Goal: Information Seeking & Learning: Find specific fact

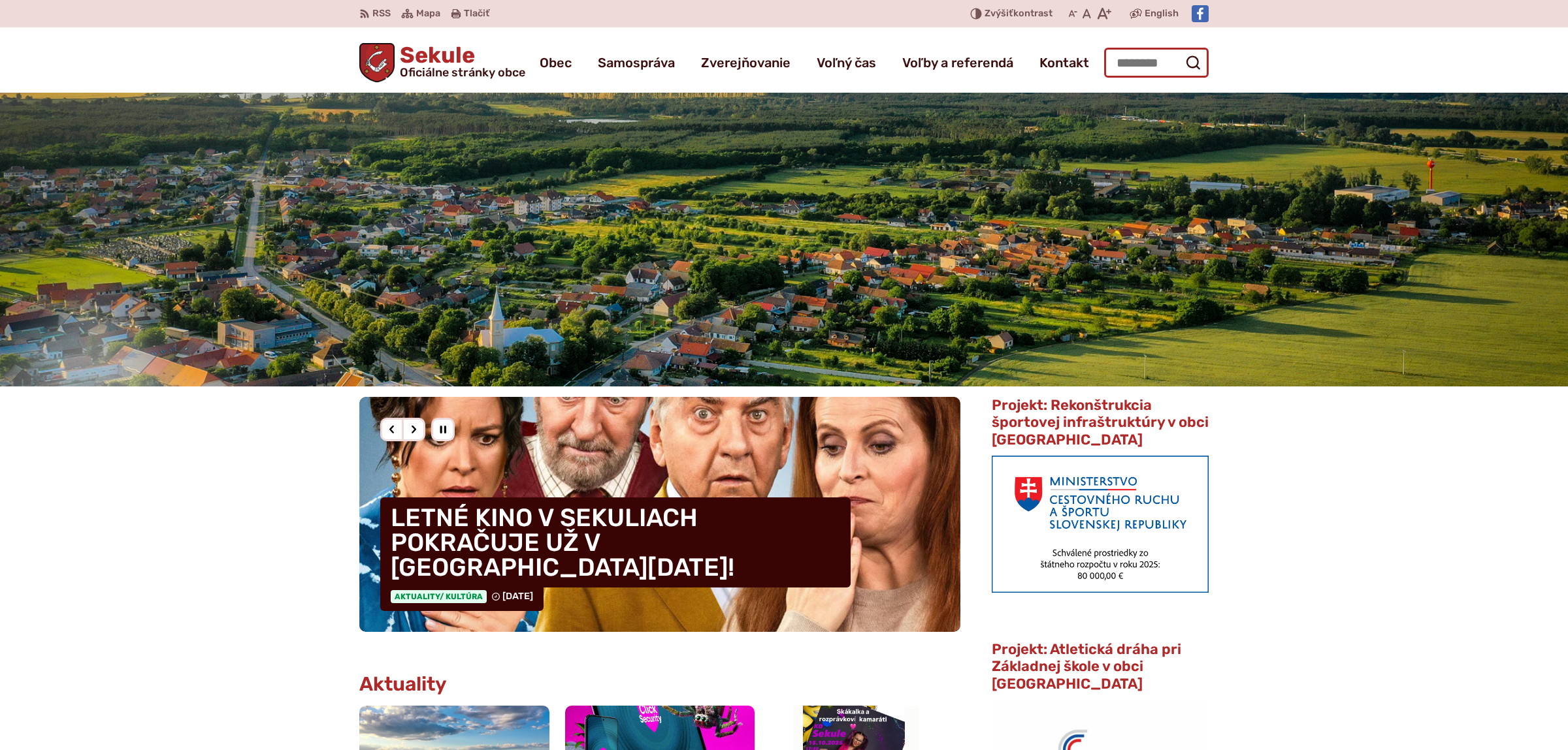
click at [1125, 62] on input "Hľadať:" at bounding box center [1157, 62] width 104 height 30
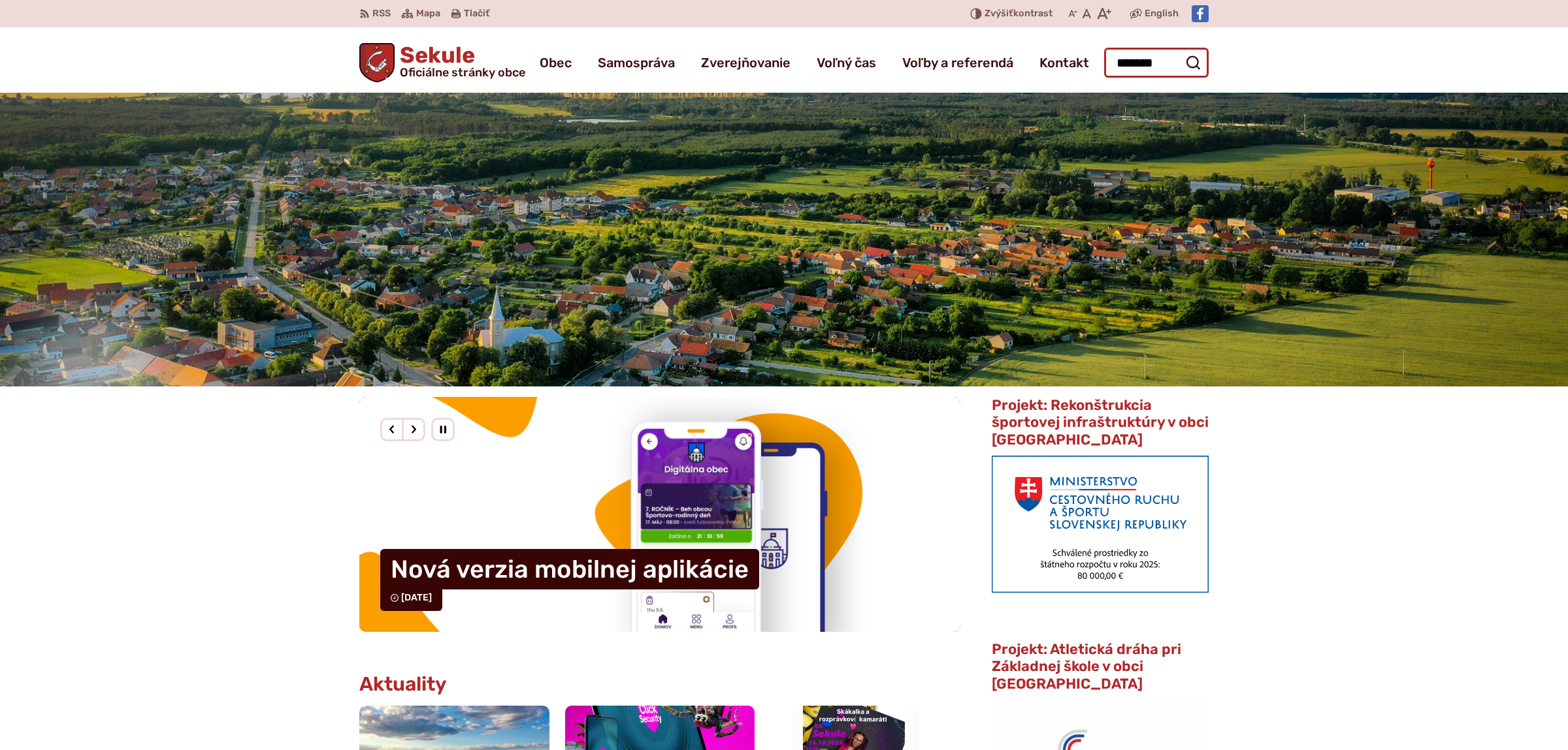
type input "*******"
click at [1181, 51] on button "Odoslať vyhľadávací formulár" at bounding box center [1193, 62] width 23 height 23
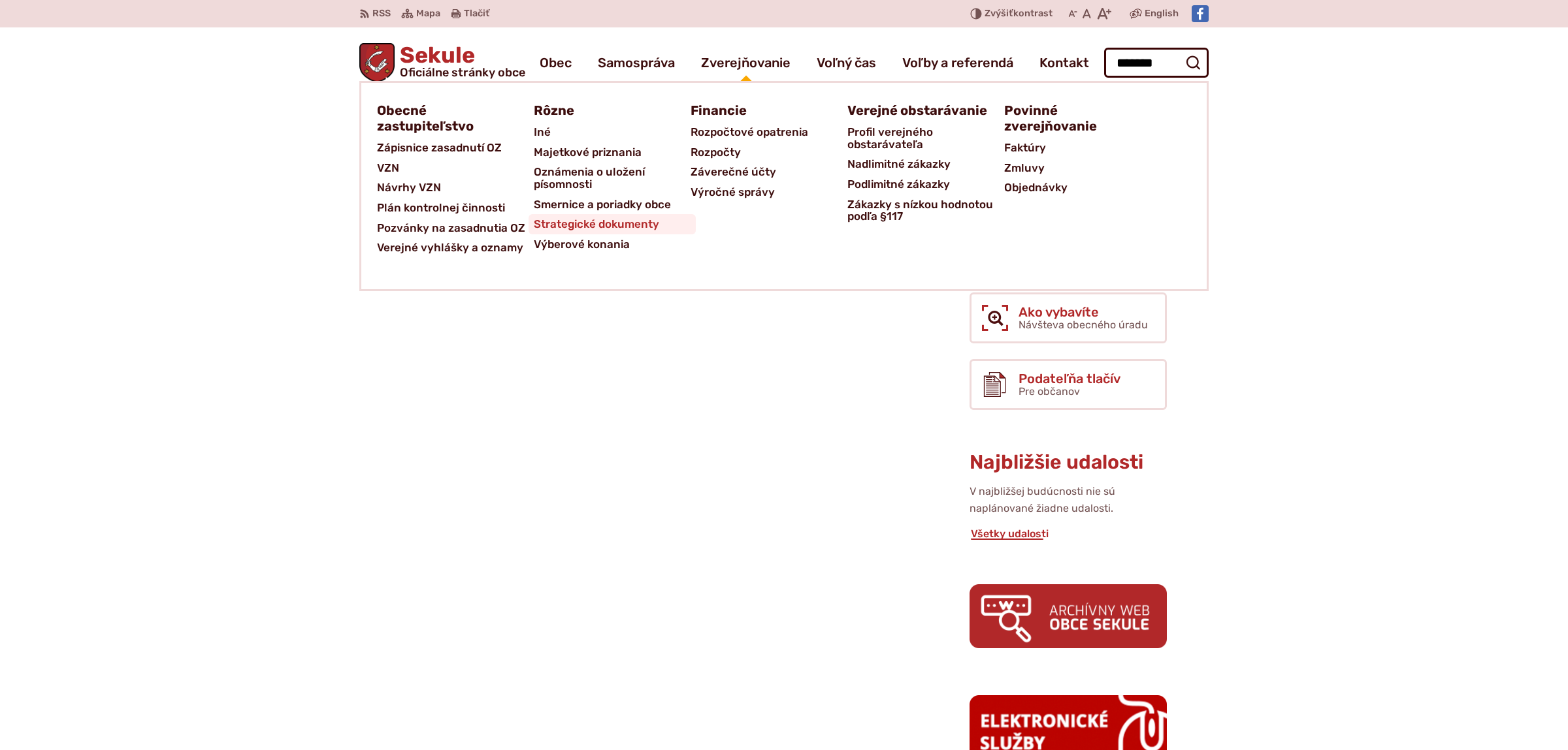
click at [612, 220] on span "Strategické dokumenty" at bounding box center [596, 224] width 125 height 20
click at [480, 248] on span "Verejné vyhlášky a oznamy" at bounding box center [450, 248] width 147 height 20
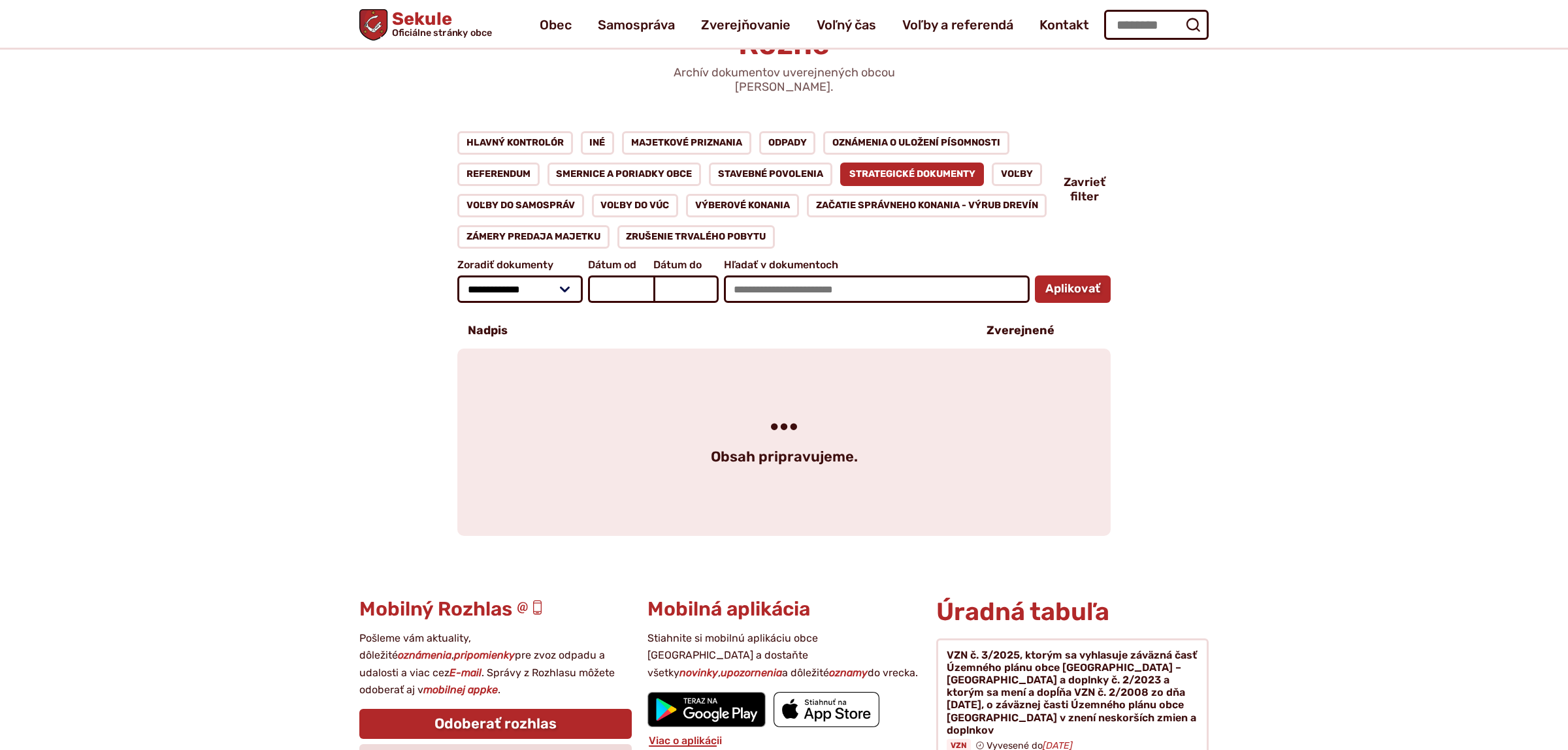
scroll to position [69, 0]
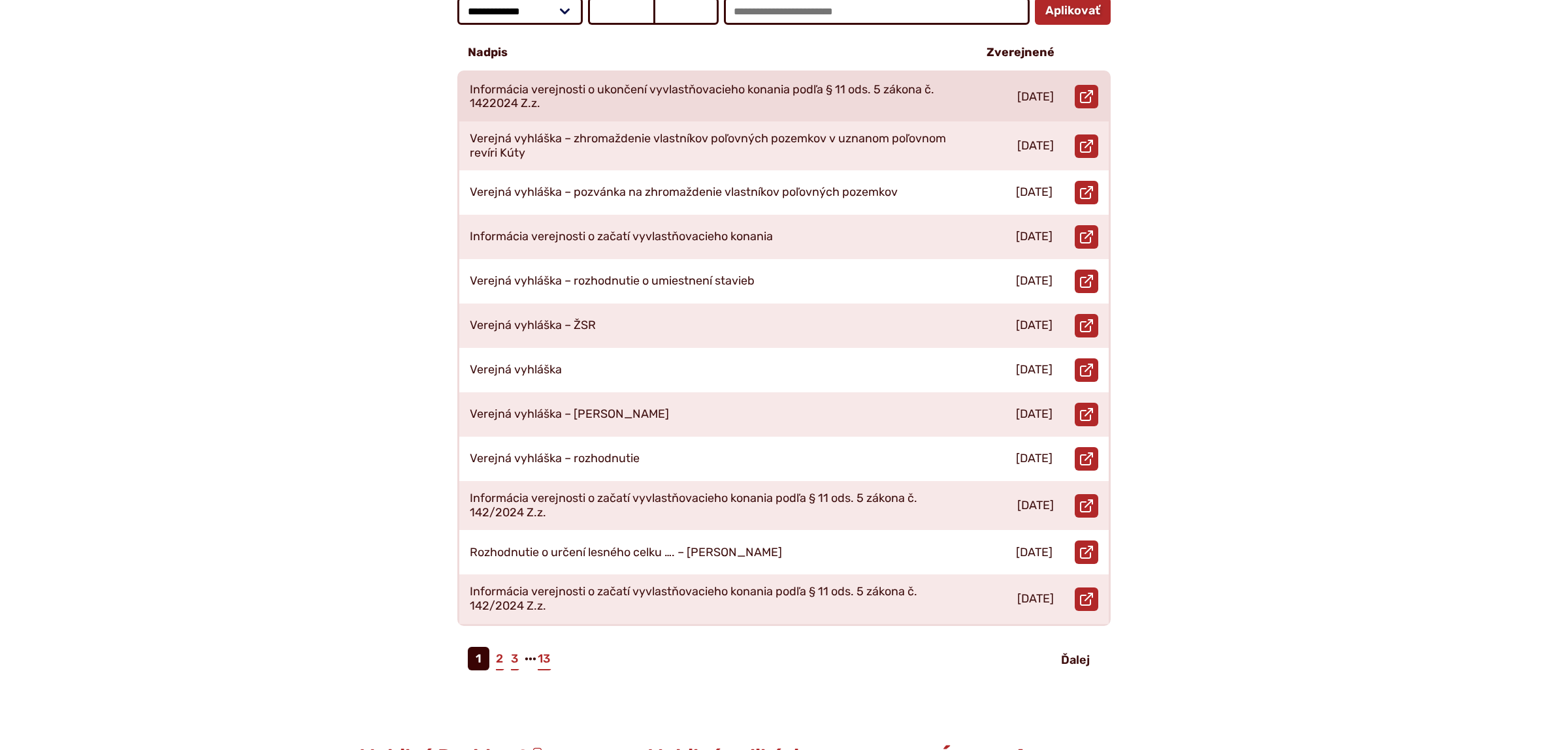
scroll to position [343, 0]
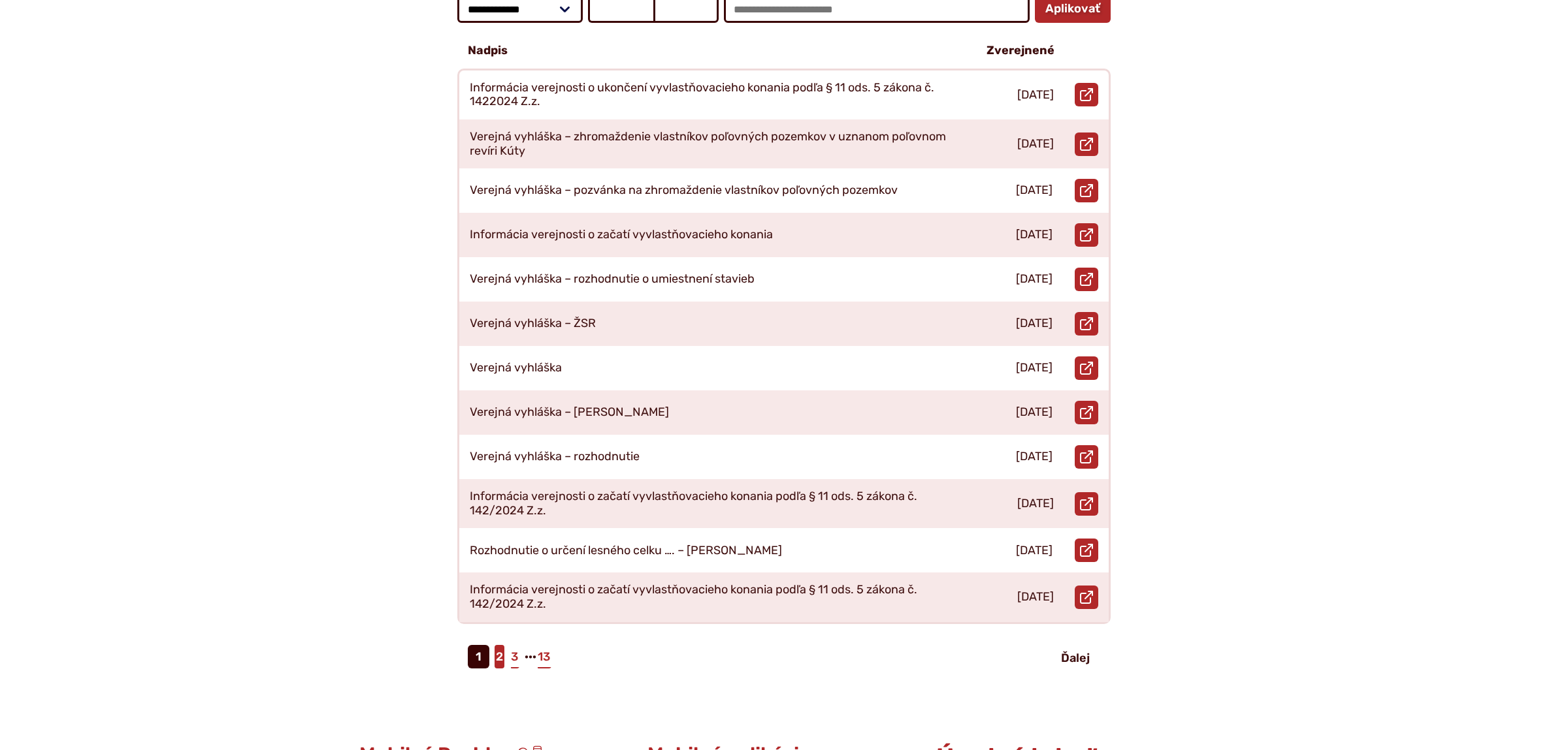
click at [503, 650] on link "2" at bounding box center [500, 657] width 10 height 23
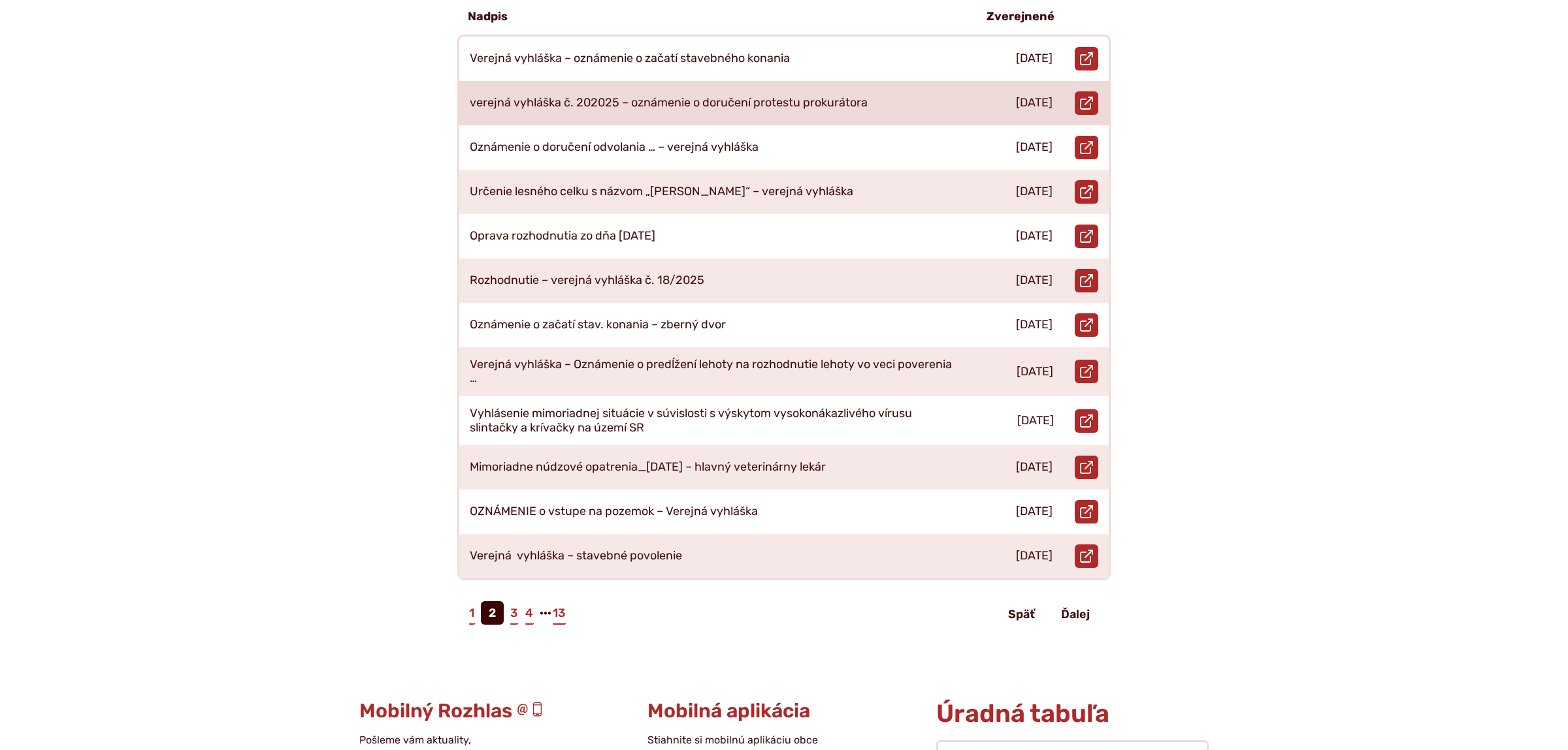
scroll to position [411, 0]
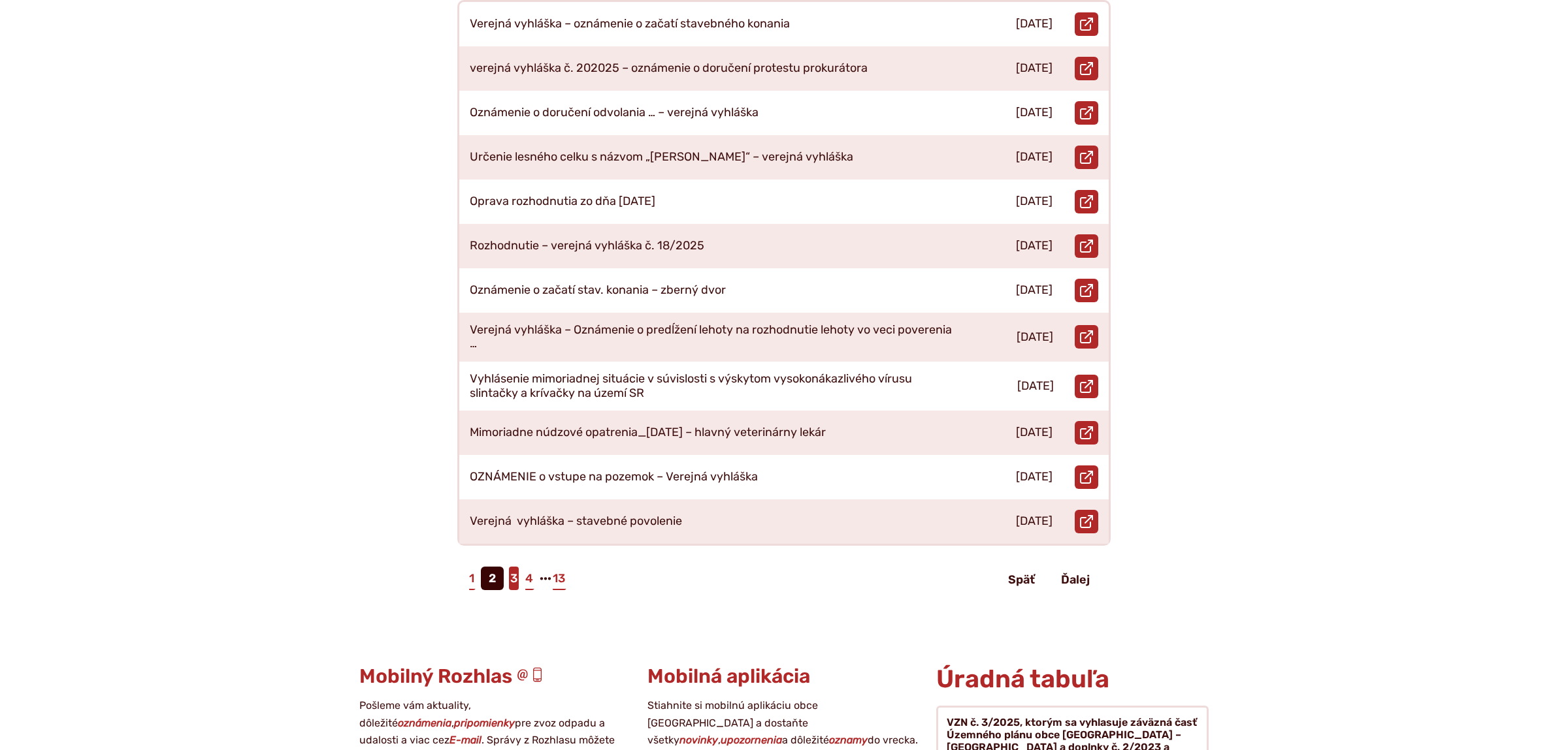
click at [515, 569] on link "3" at bounding box center [514, 579] width 10 height 23
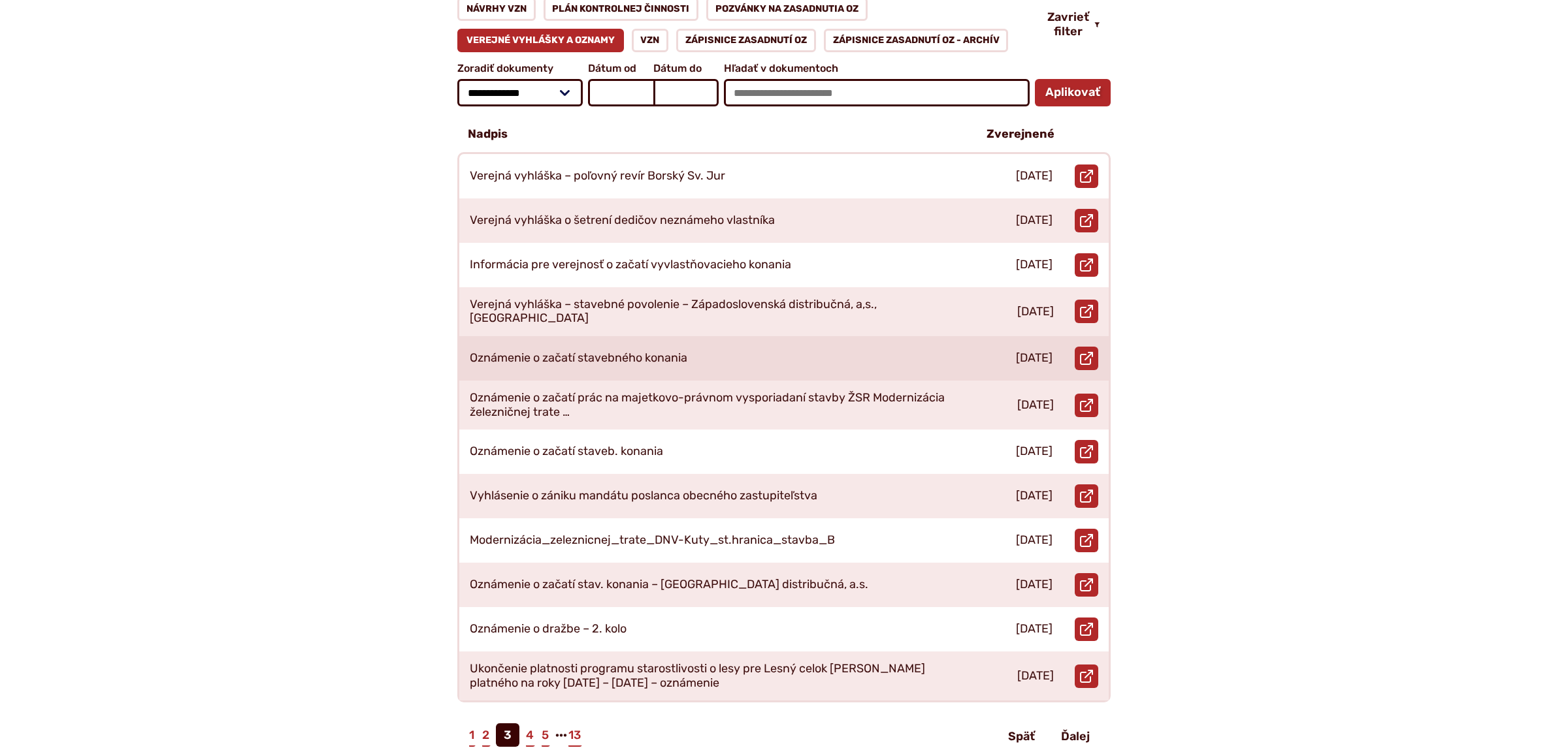
scroll to position [274, 0]
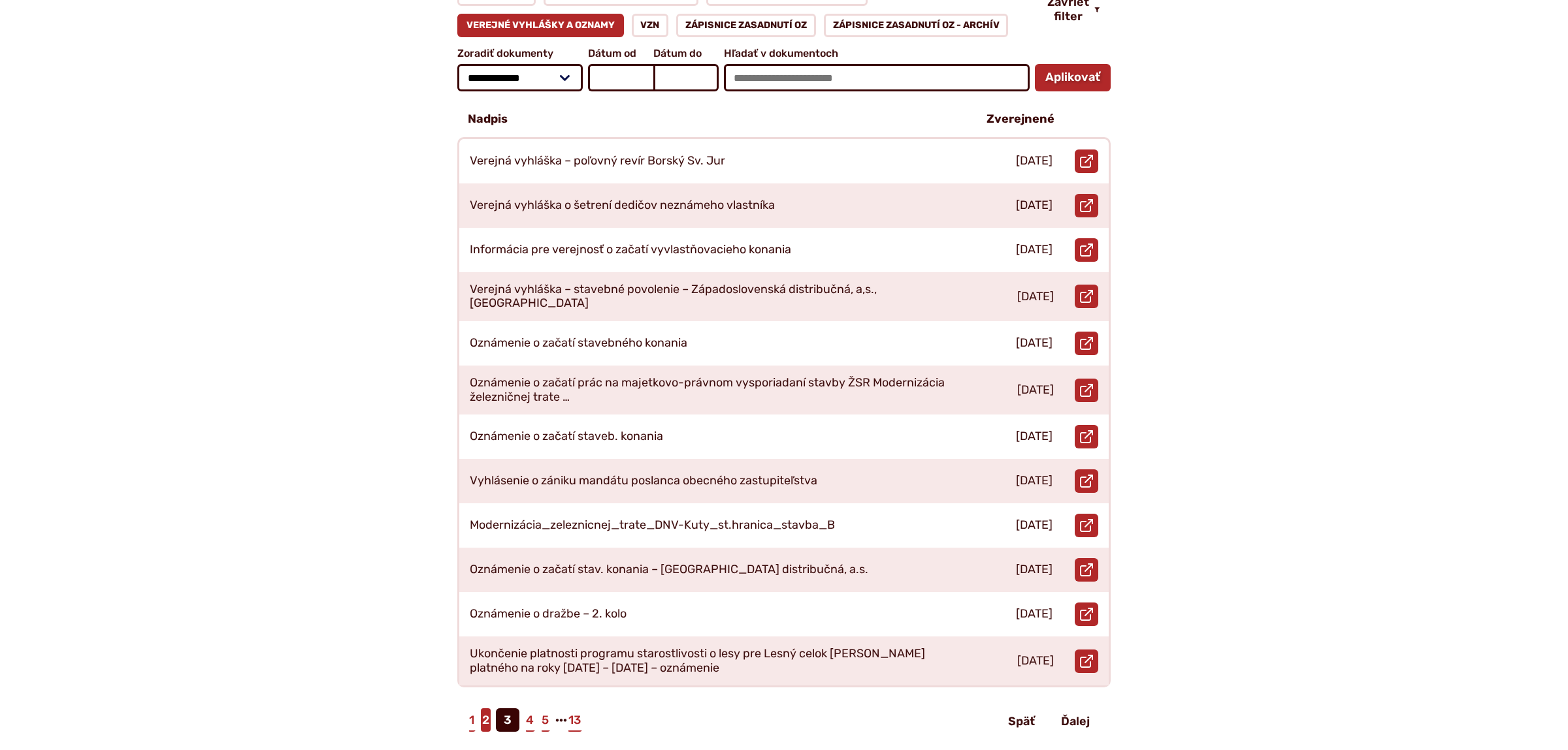
click at [491, 708] on link "2" at bounding box center [486, 720] width 10 height 23
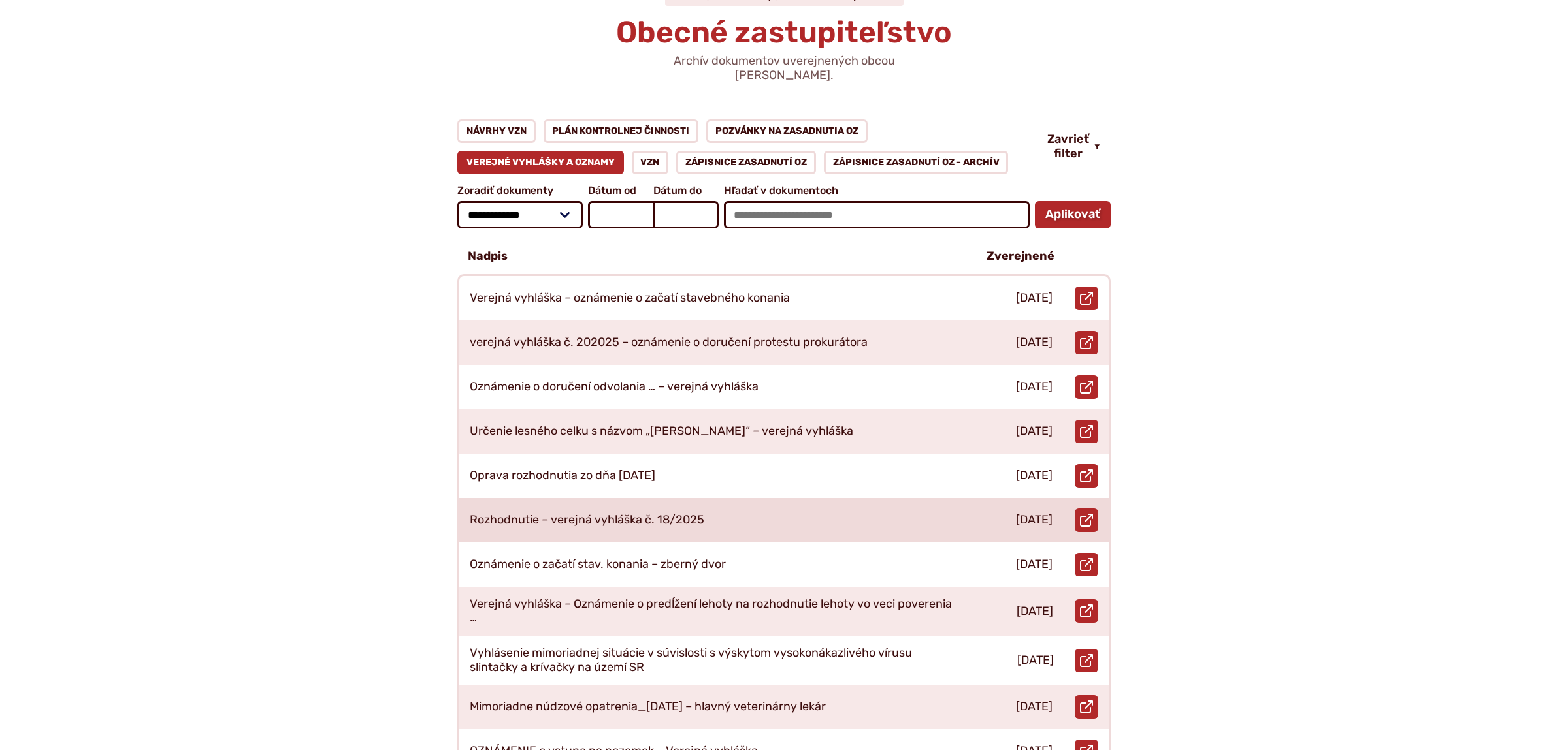
scroll to position [274, 0]
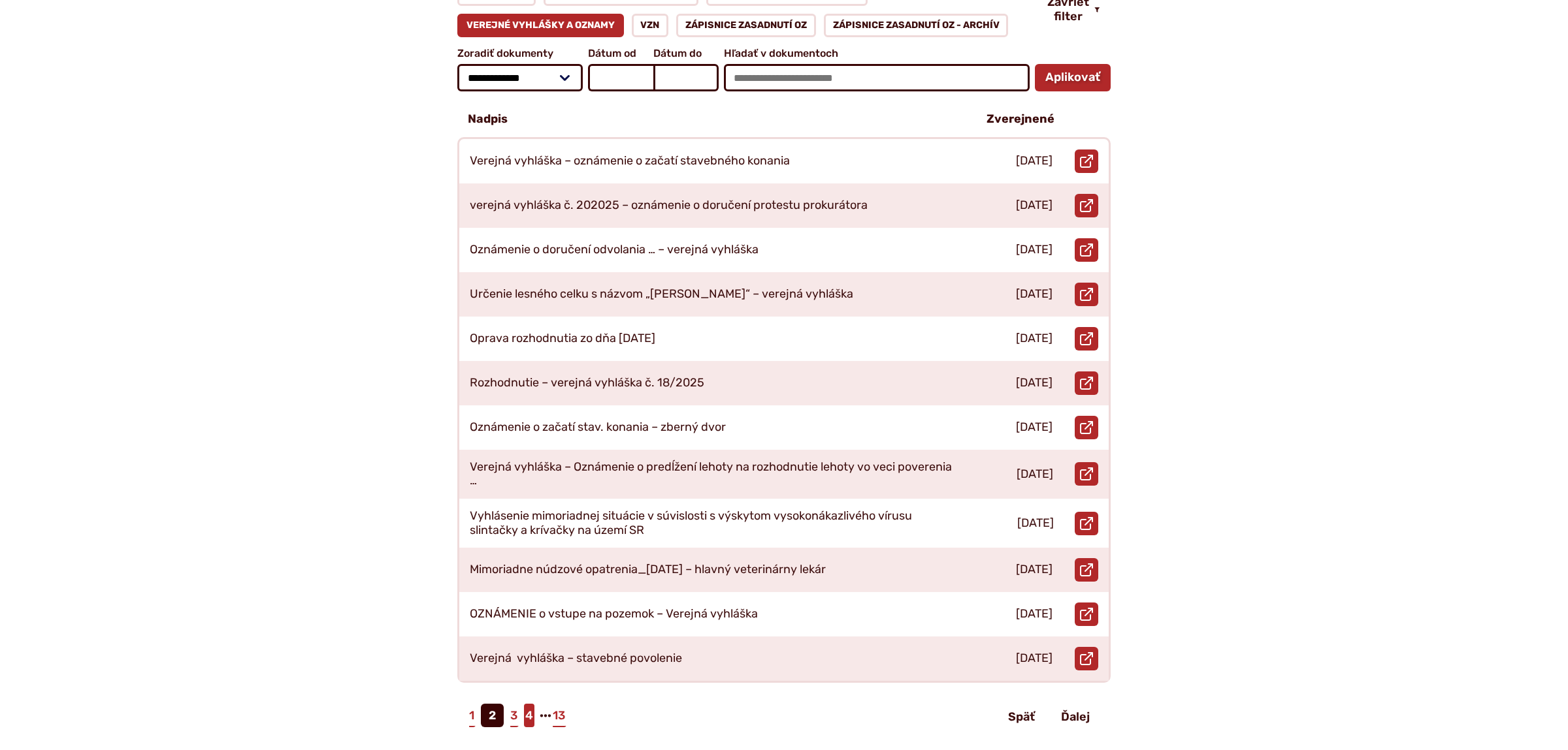
click at [532, 704] on link "4" at bounding box center [528, 716] width 10 height 23
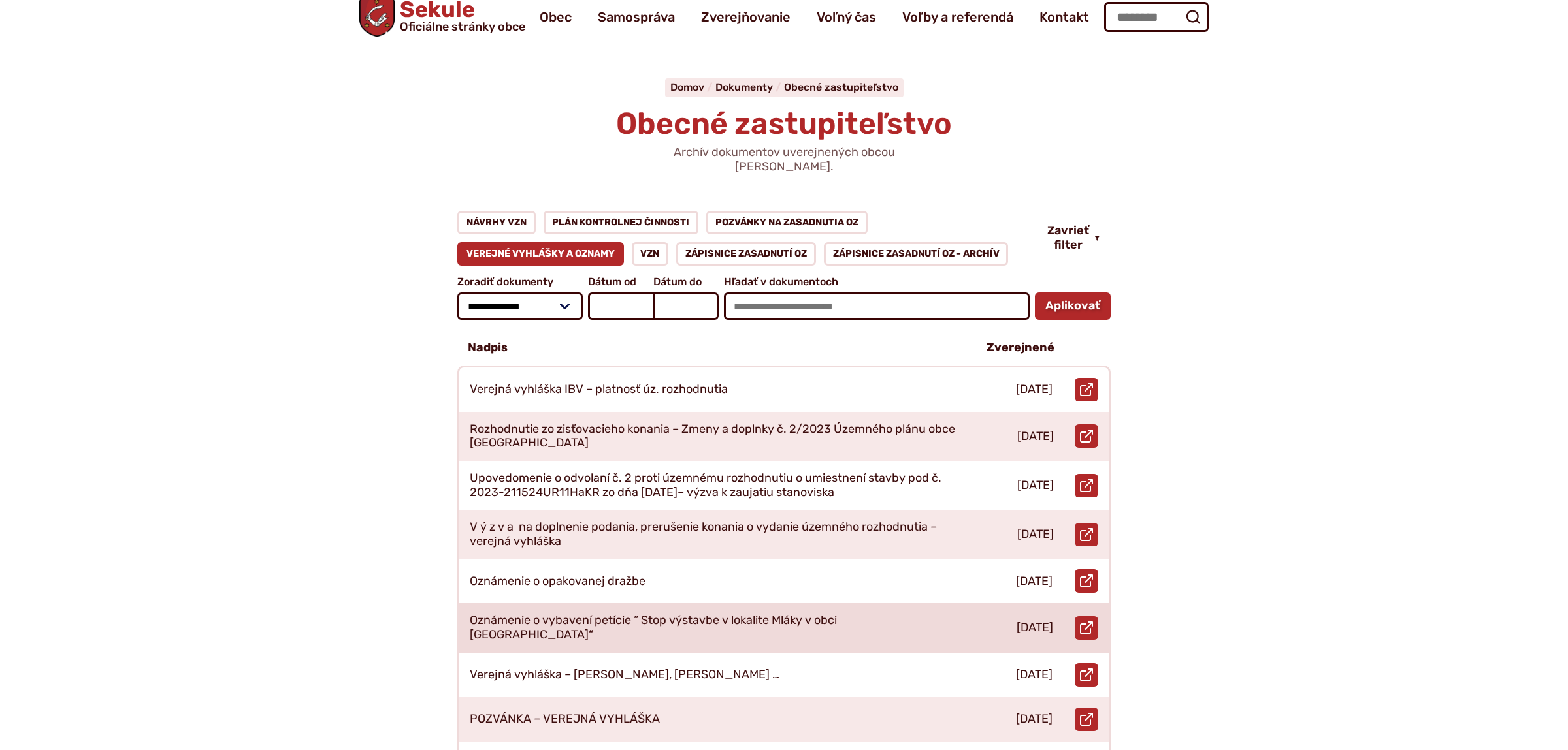
scroll to position [69, 0]
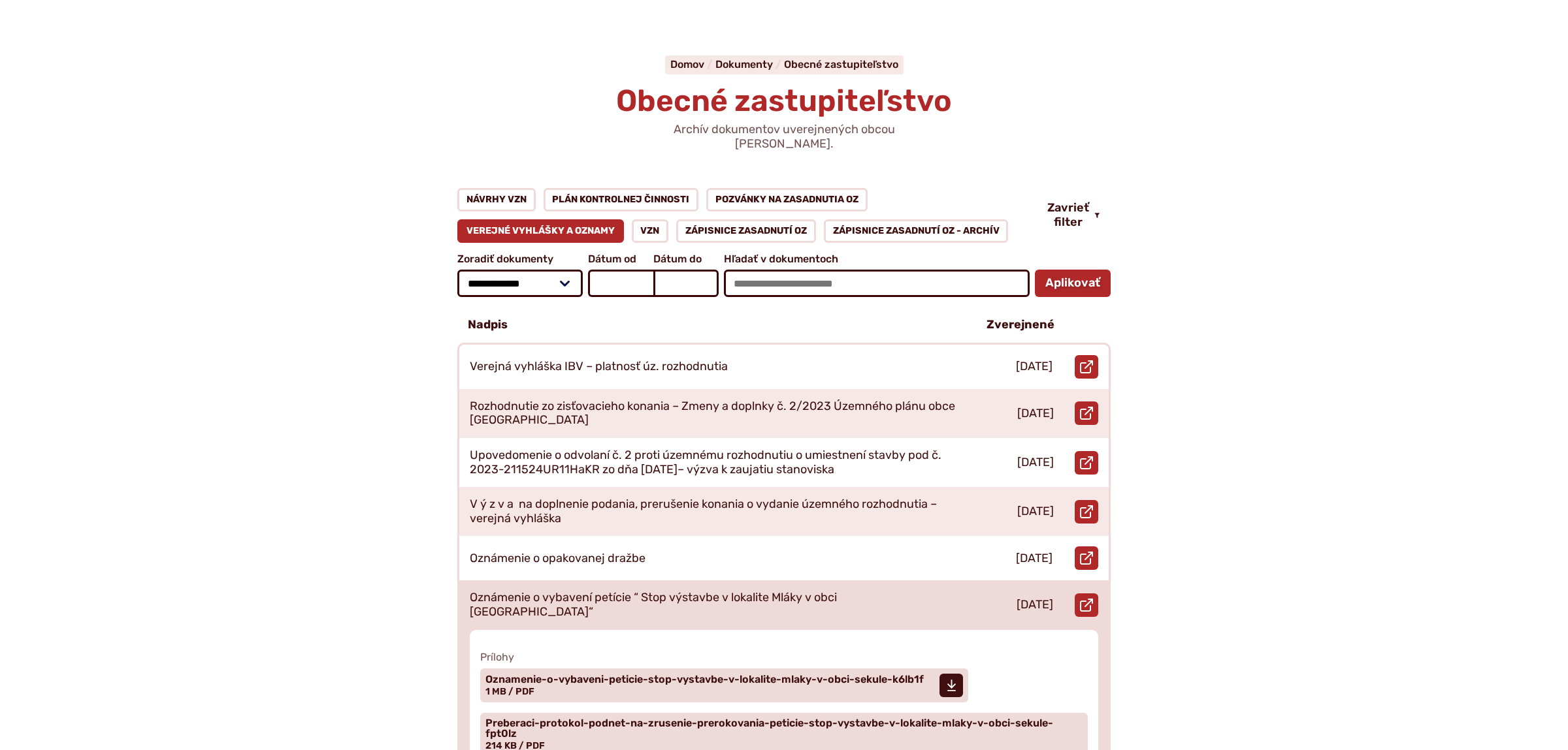
click at [611, 591] on p "Oznámenie o vybavení petície “ Stop výstavbe v lokalite Mláky v obci Sekule“" at bounding box center [712, 605] width 486 height 28
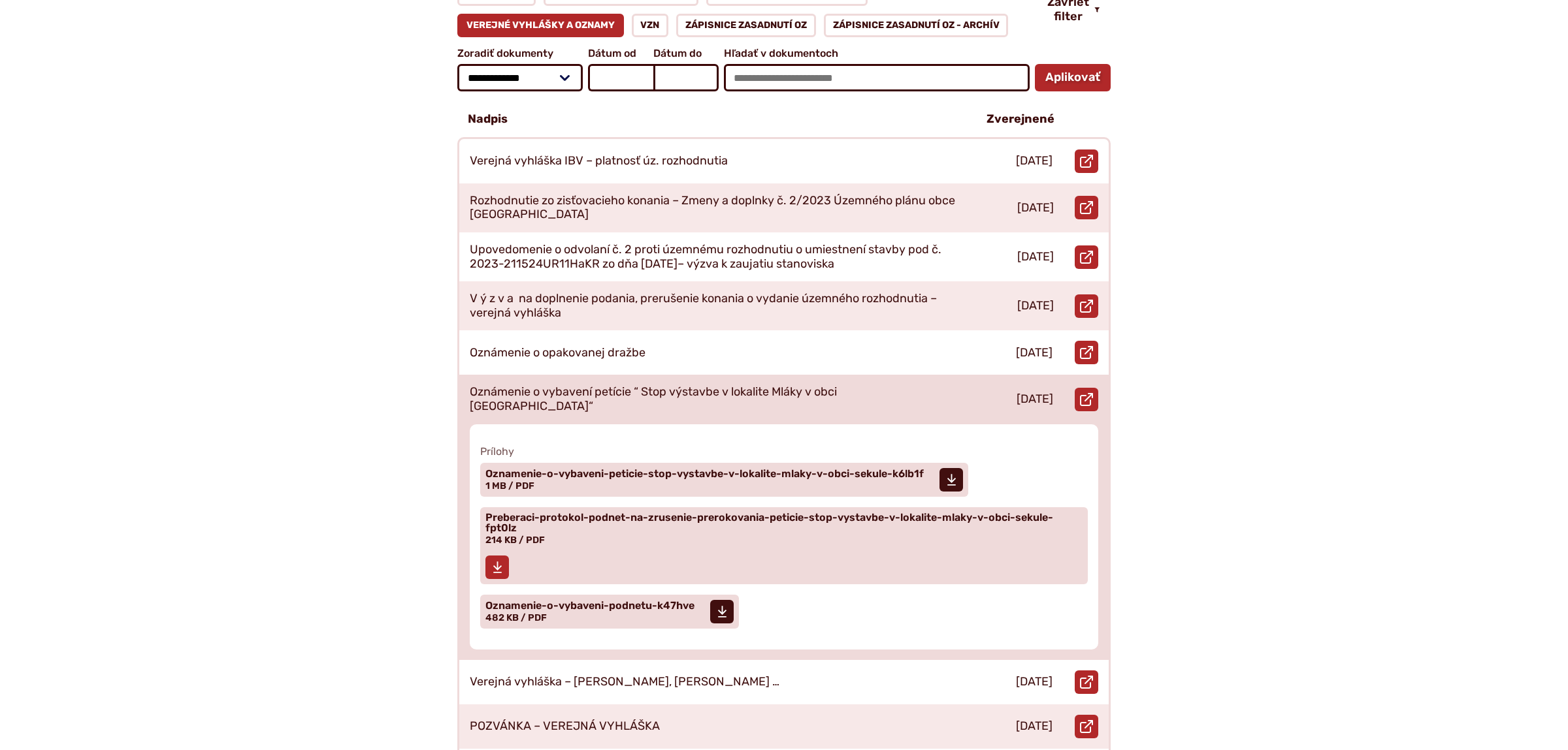
scroll to position [343, 0]
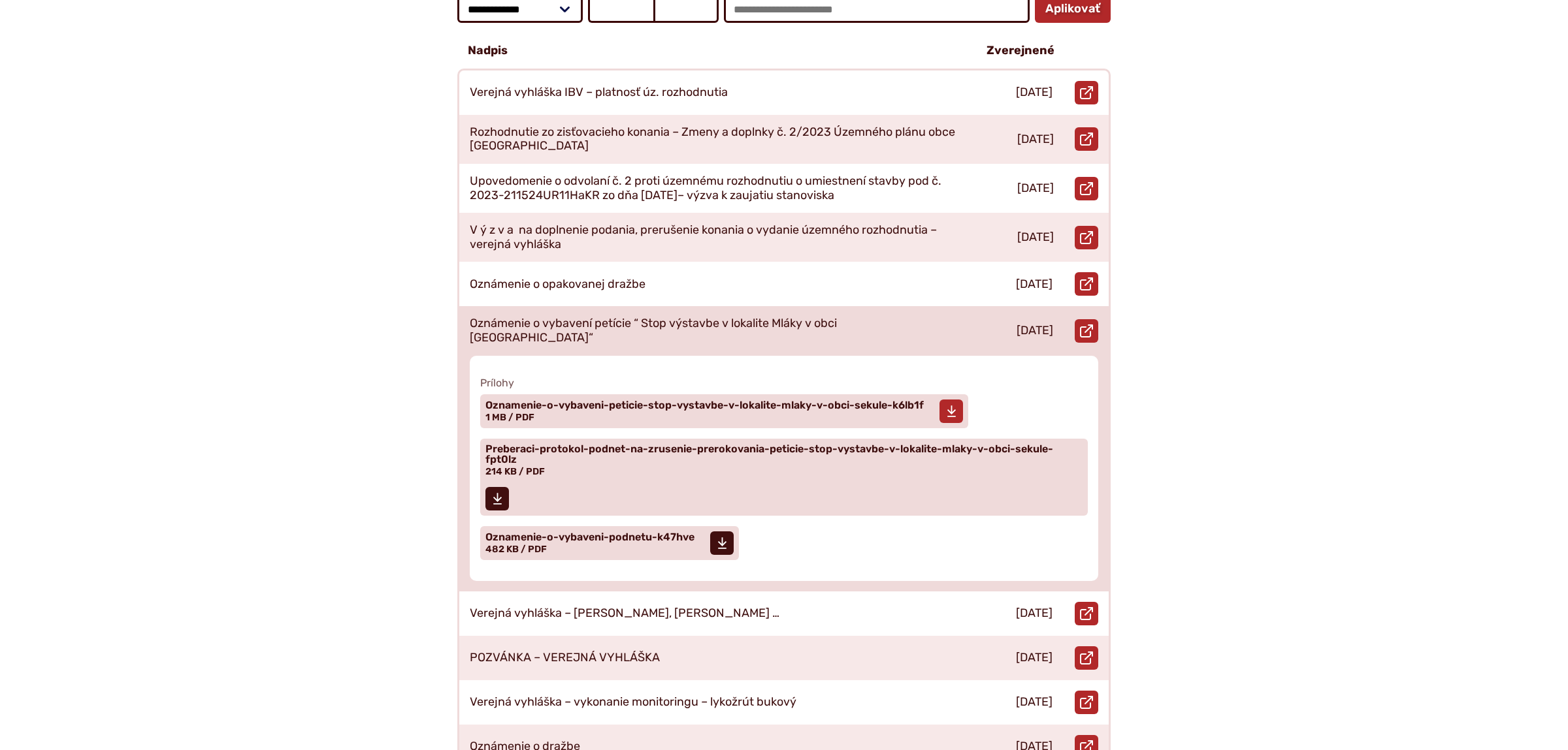
click at [676, 400] on span "Oznamenie-o-vybaveni-peticie-stop-vystavbe-v-lokalite-mlaky-v-obci-sekule-k6lb1f" at bounding box center [705, 405] width 438 height 10
click at [641, 444] on span "Preberaci-protokol-podnet-na-zrusenie-prerokovania-peticie-stop-vystavbe-v-loka…" at bounding box center [776, 454] width 581 height 21
click at [591, 532] on span "Oznamenie-o-vybaveni-podnetu-k47hve" at bounding box center [590, 537] width 209 height 10
click at [800, 307] on div "Oznámenie o vybavení petície “ Stop výstavbe v lokalite Mláky v obci Sekule“" at bounding box center [712, 330] width 507 height 49
click at [901, 310] on div "Oznámenie o vybavení petície “ Stop výstavbe v lokalite Mláky v obci Sekule“" at bounding box center [712, 330] width 507 height 49
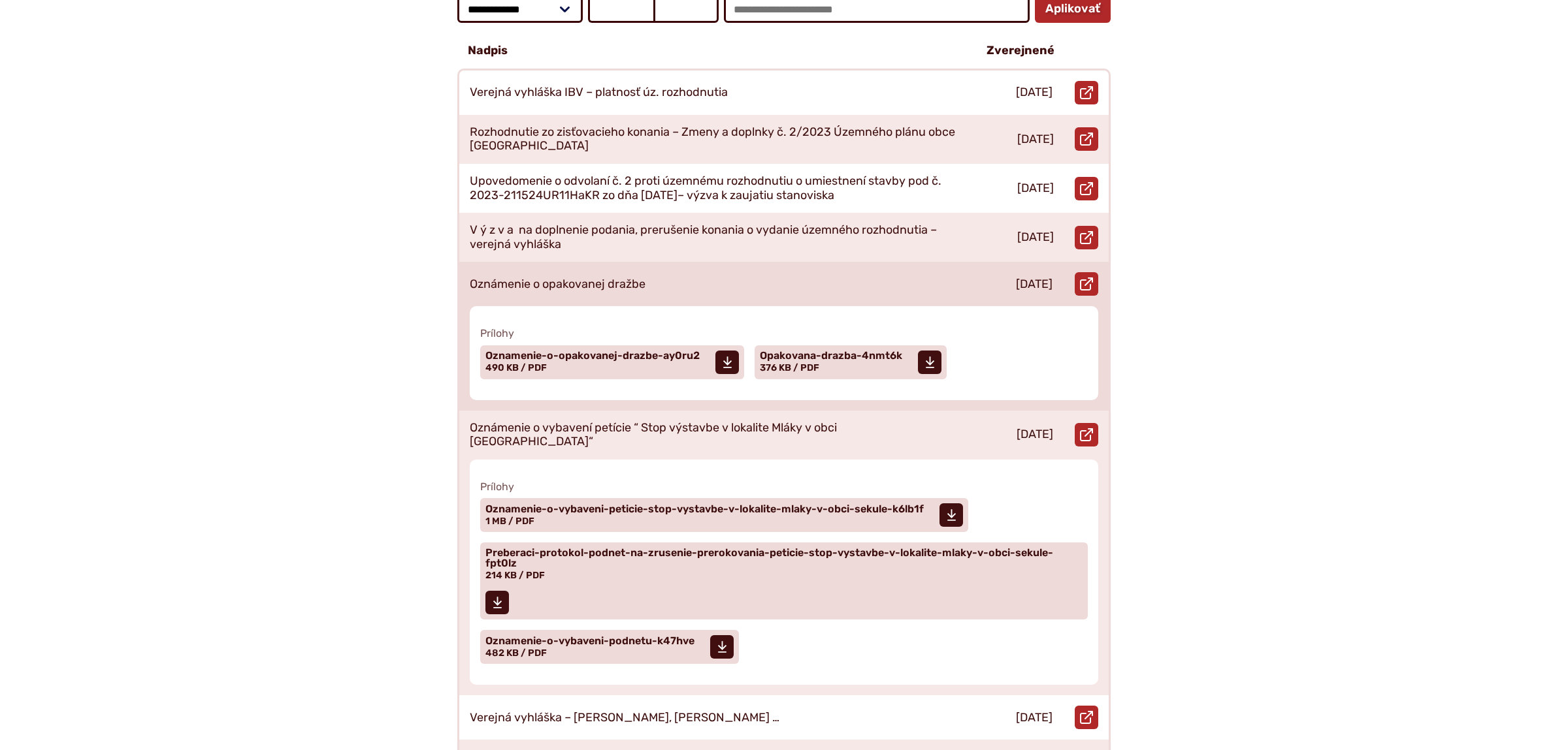
click at [904, 264] on div "Oznámenie o opakovanej dražbe" at bounding box center [712, 283] width 506 height 44
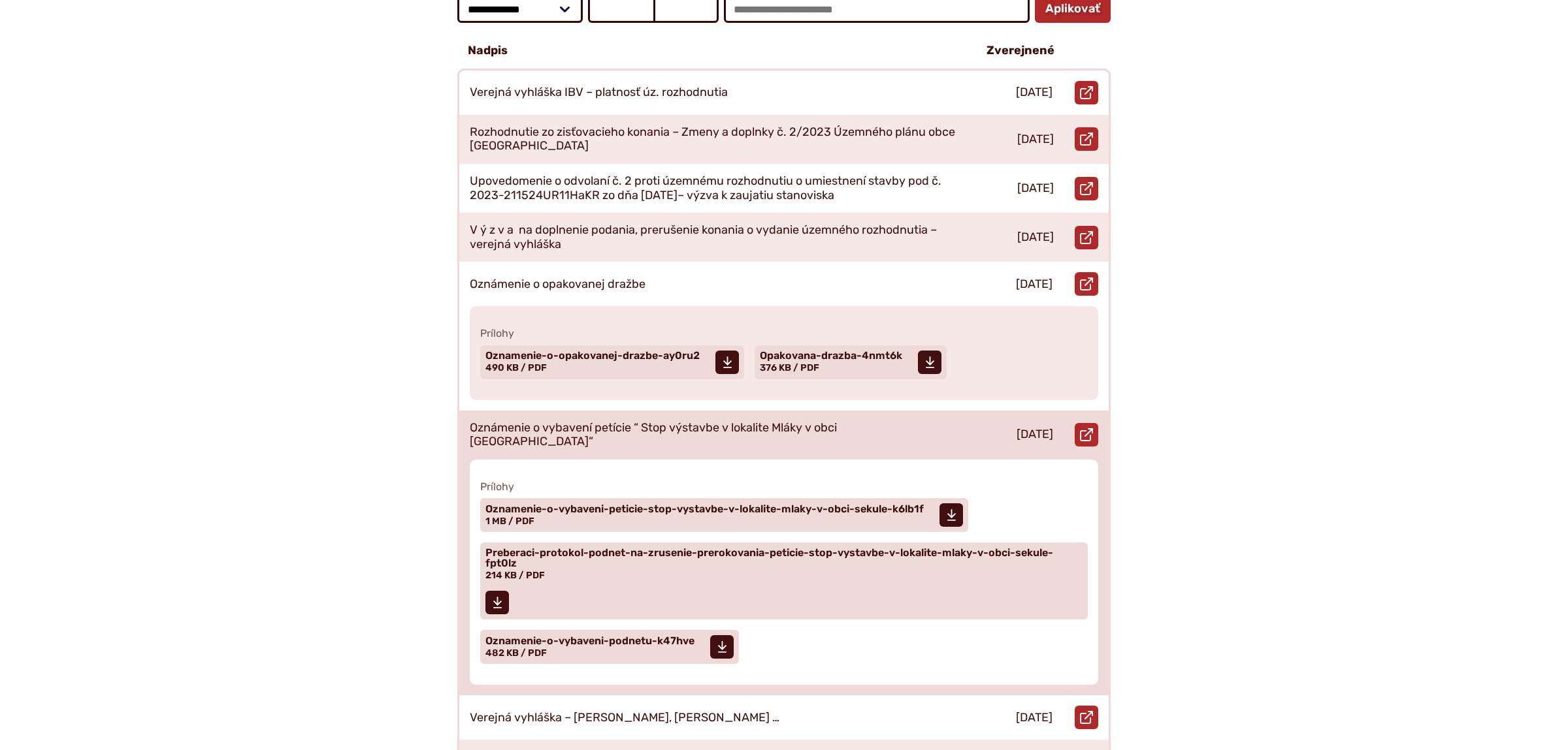
click at [651, 410] on div "Oznámenie o vybavení petície “ Stop výstavbe v lokalite Mláky v obci Sekule“" at bounding box center [712, 435] width 507 height 49
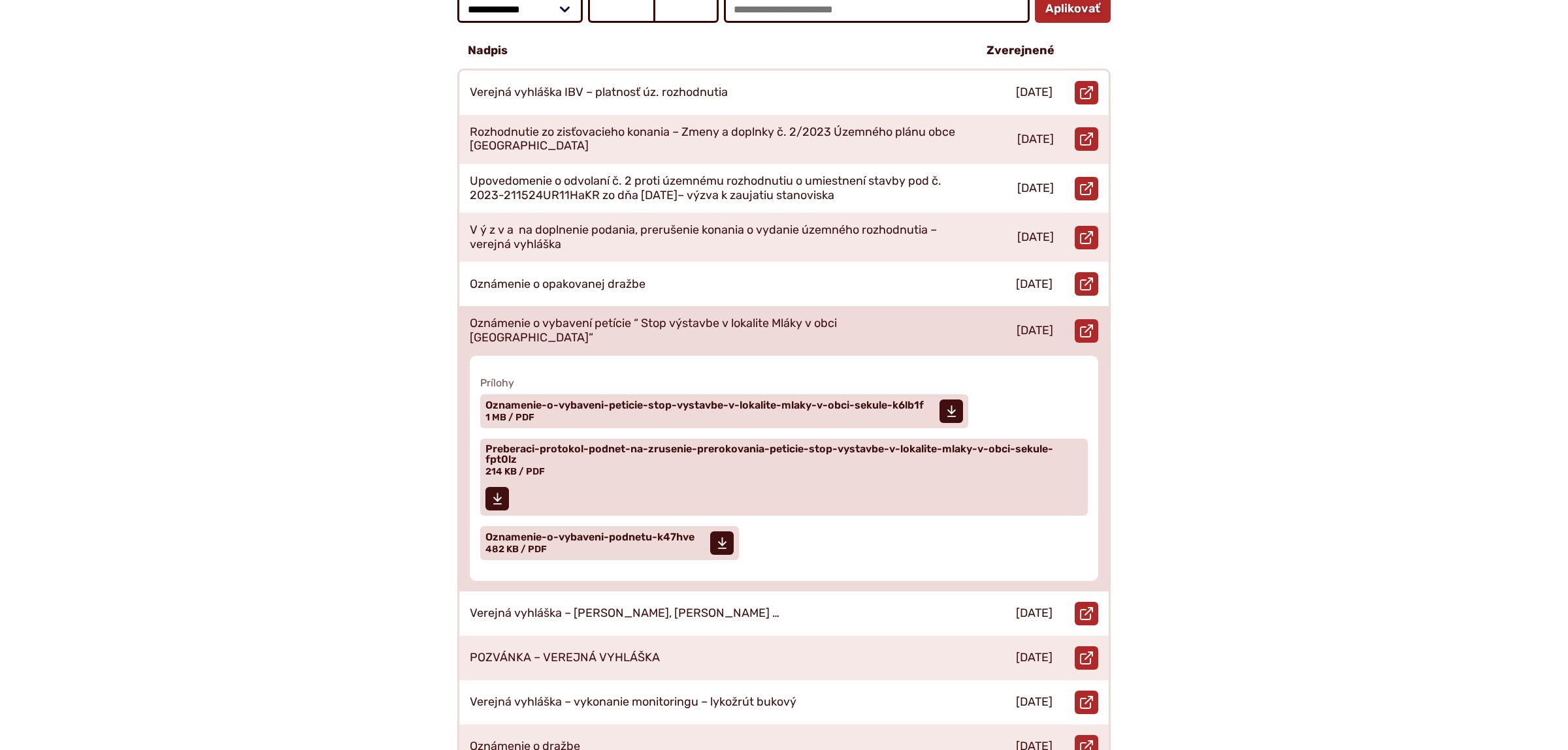
click at [719, 317] on p "Oznámenie o vybavení petície “ Stop výstavbe v lokalite Mláky v obci Sekule“" at bounding box center [712, 331] width 486 height 28
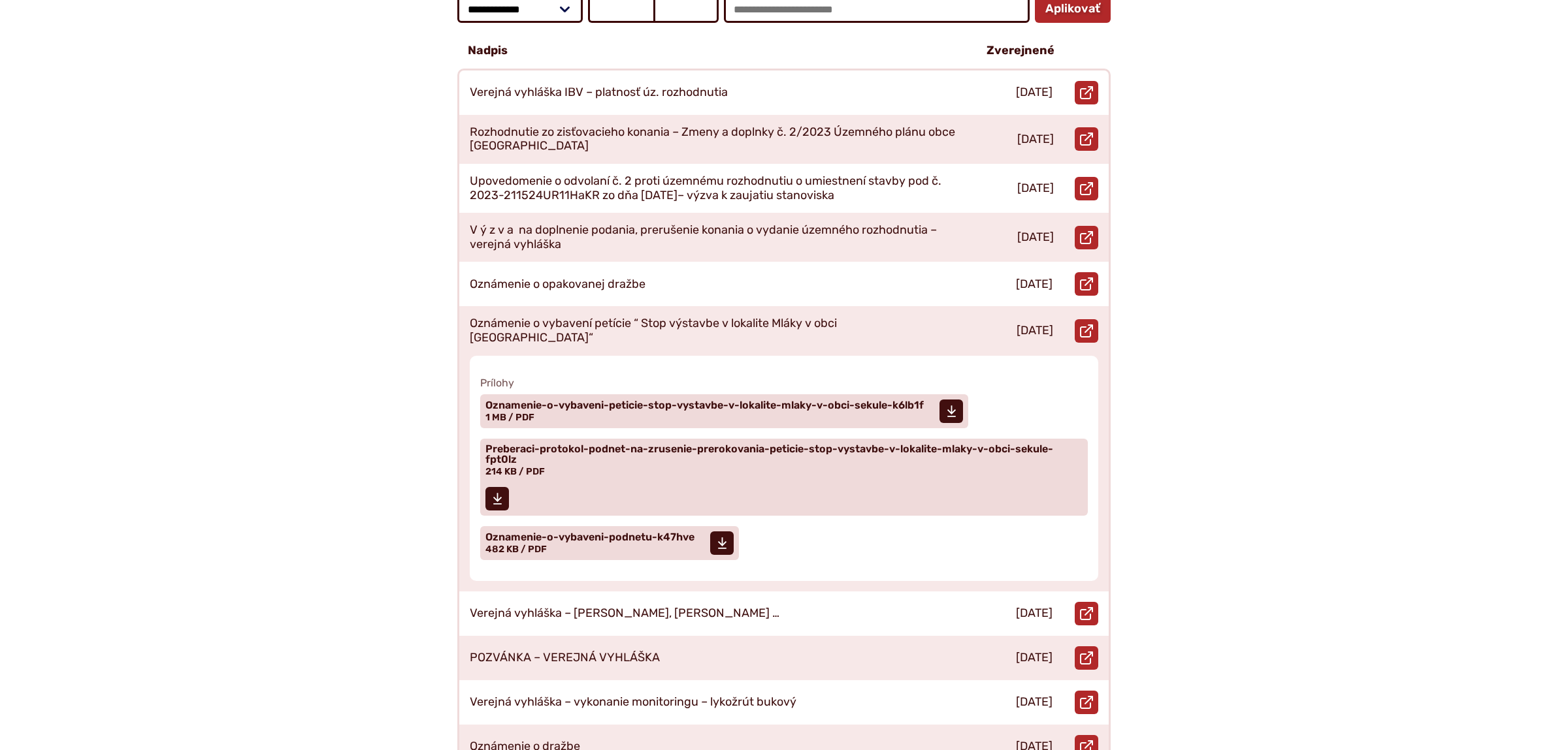
click at [1267, 414] on body "Na zabezpečenie funkčnosti a anonymnú analýzu návštevnosti táto webstránka ukla…" at bounding box center [784, 675] width 1568 height 2036
